Goal: Task Accomplishment & Management: Complete application form

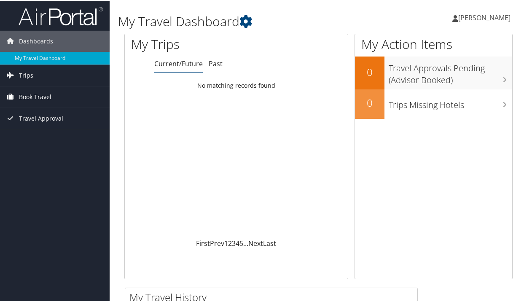
click at [46, 96] on span "Book Travel" at bounding box center [35, 96] width 32 height 21
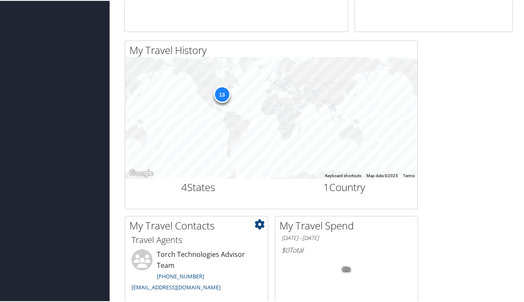
scroll to position [247, 0]
click at [219, 93] on div "13" at bounding box center [221, 94] width 17 height 17
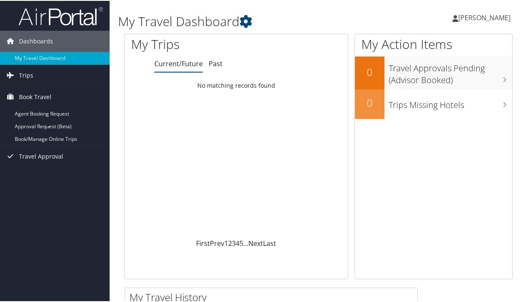
scroll to position [0, 0]
click at [26, 73] on span "Trips" at bounding box center [26, 74] width 14 height 21
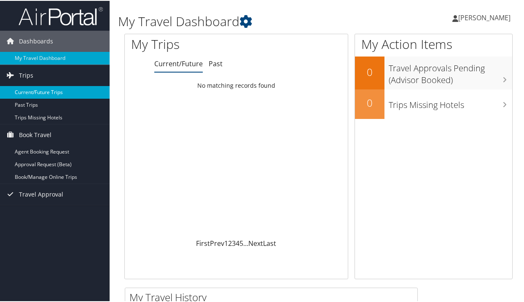
click at [29, 92] on link "Current/Future Trips" at bounding box center [55, 91] width 110 height 13
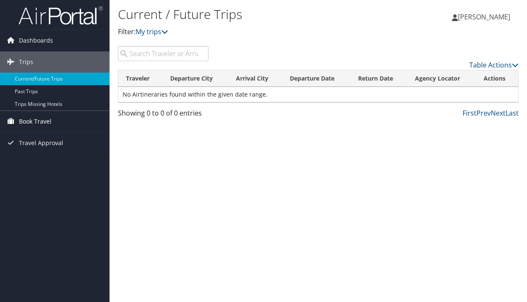
click at [34, 119] on span "Book Travel" at bounding box center [35, 121] width 32 height 21
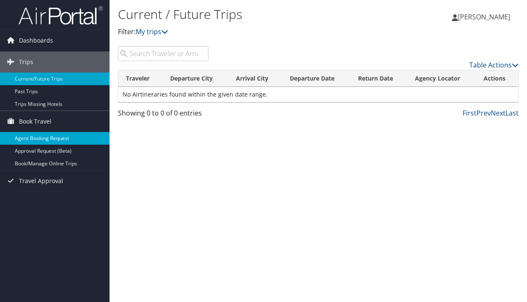
click at [59, 138] on link "Agent Booking Request" at bounding box center [55, 138] width 110 height 13
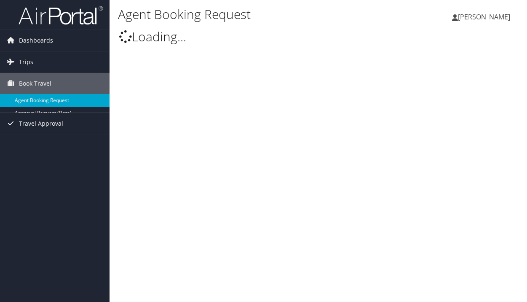
type input "Jairus Daniel Bernard"
select select "[EMAIL_ADDRESS][DOMAIN_NAME]"
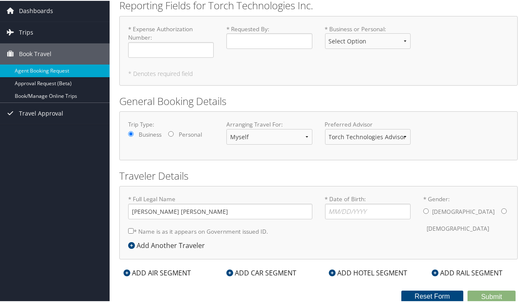
scroll to position [30, 0]
